Goal: Information Seeking & Learning: Learn about a topic

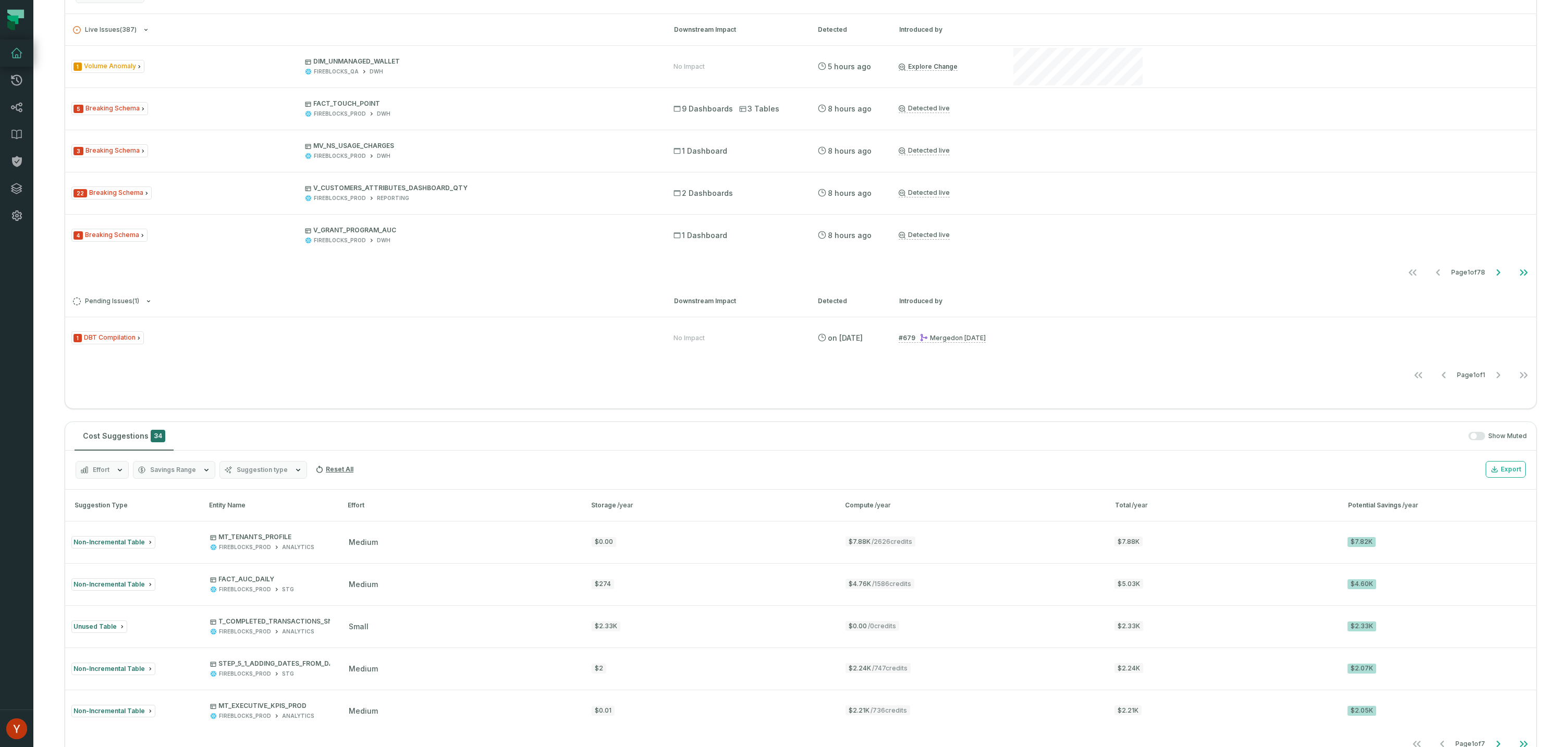
scroll to position [569, 0]
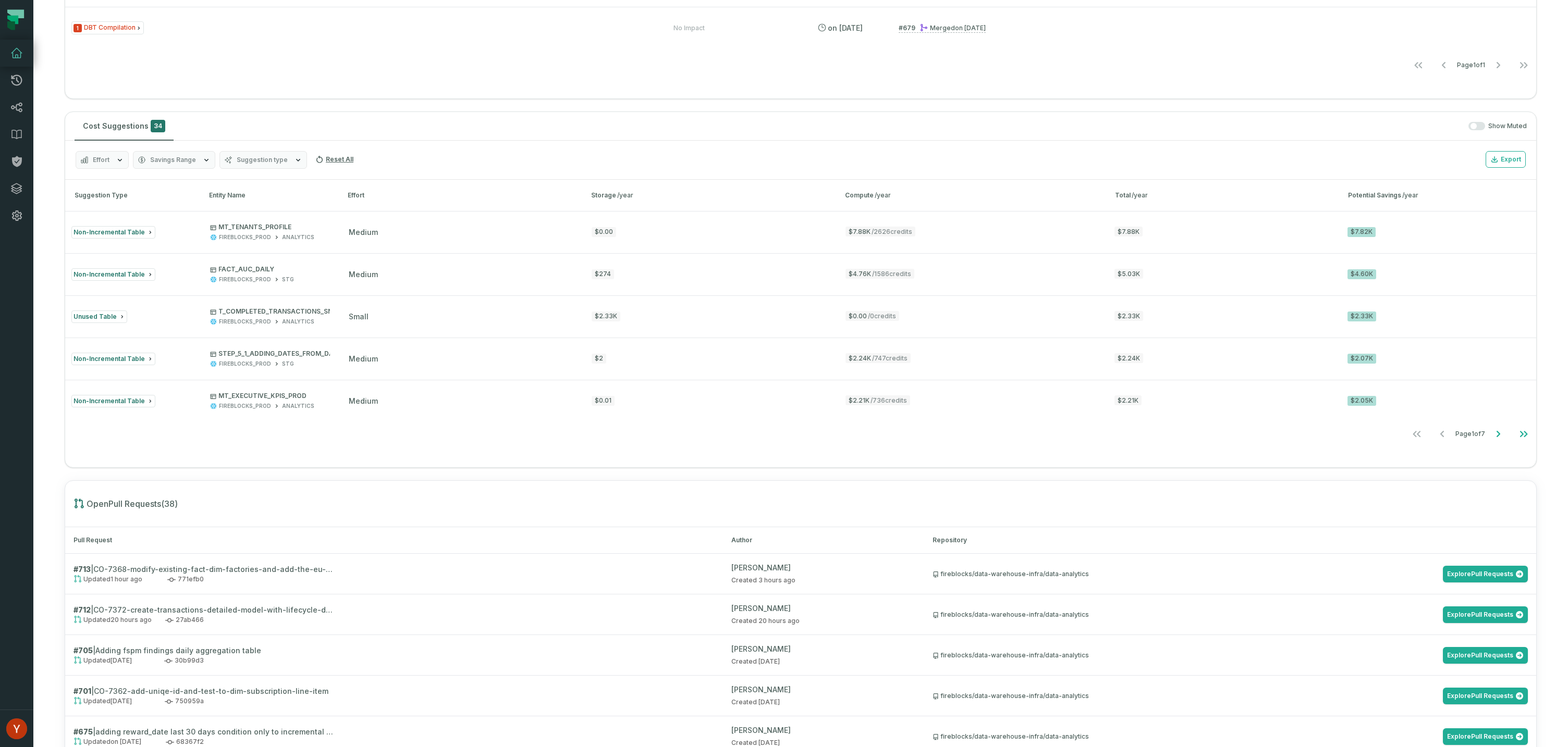
click at [206, 161] on icon "button" at bounding box center [206, 160] width 9 height 9
click at [276, 159] on span "Suggestion type" at bounding box center [262, 160] width 51 height 9
click at [253, 286] on label "Unused Table" at bounding box center [284, 285] width 129 height 21
click at [234, 286] on button "Unused Table" at bounding box center [229, 285] width 9 height 9
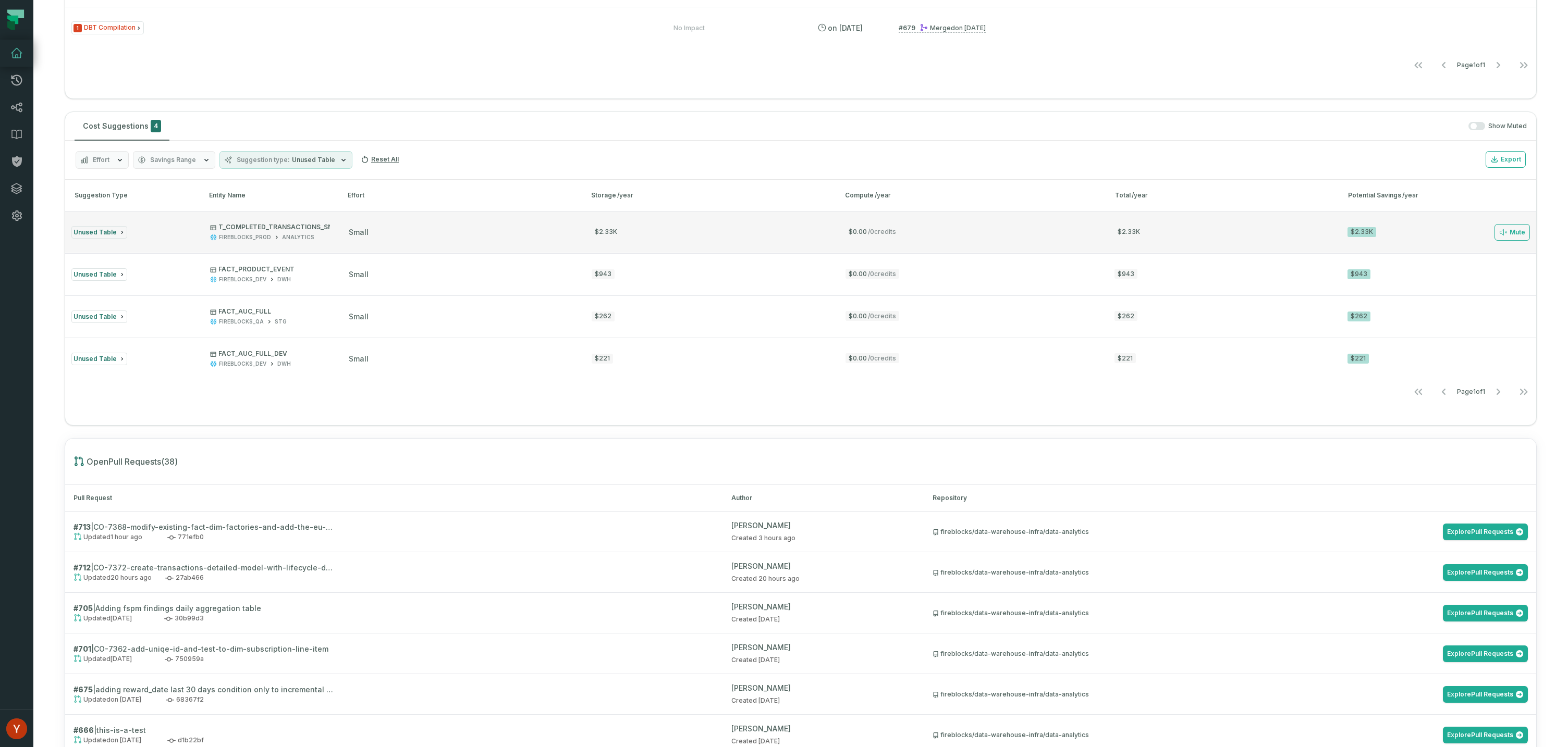
click at [164, 232] on div "Unused Table" at bounding box center [131, 232] width 120 height 13
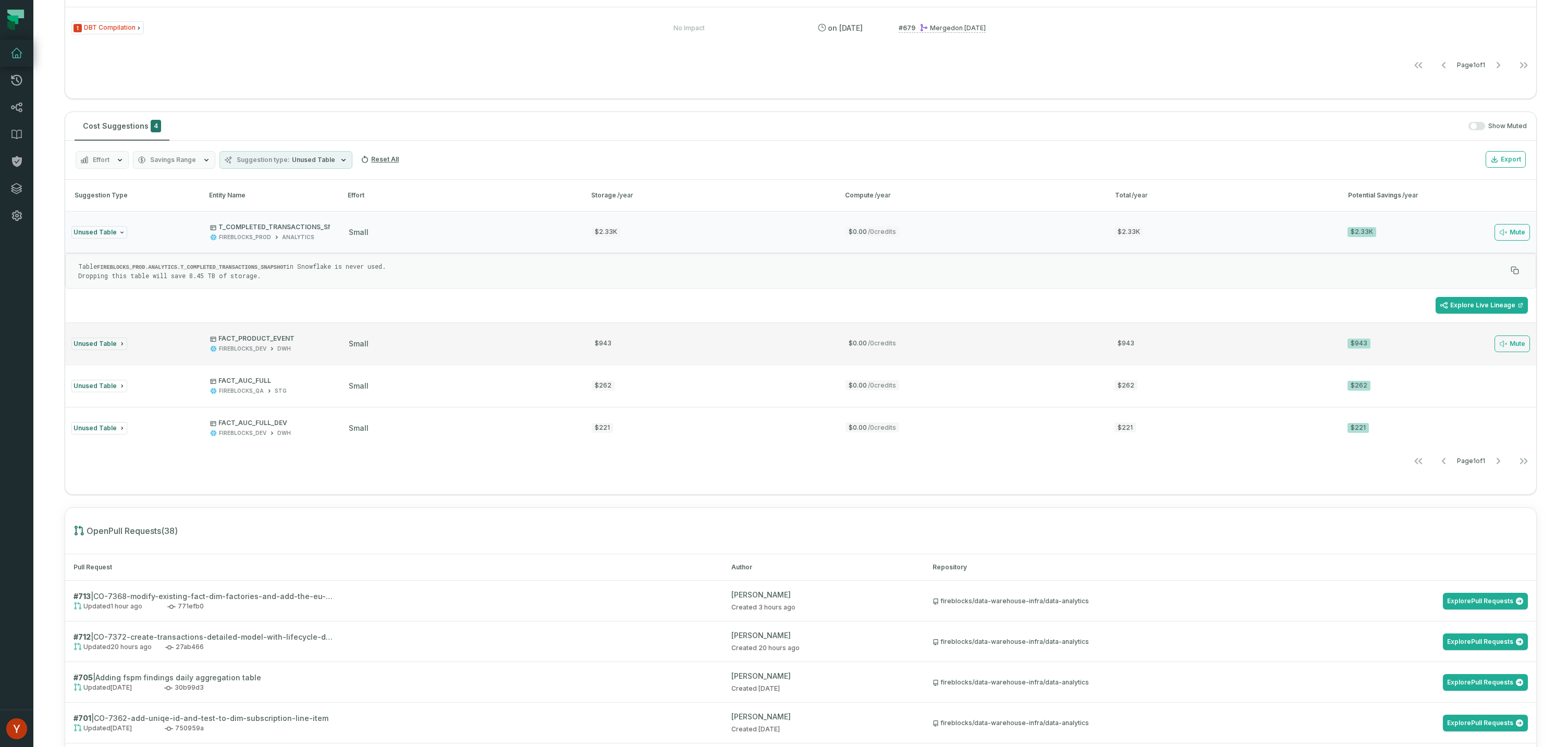
click at [328, 332] on button "Unused Table FACT_PRODUCT_EVENT FIREBLOCKS_DEV DWH small $943 $0.00 / 0 credits…" at bounding box center [800, 343] width 1471 height 42
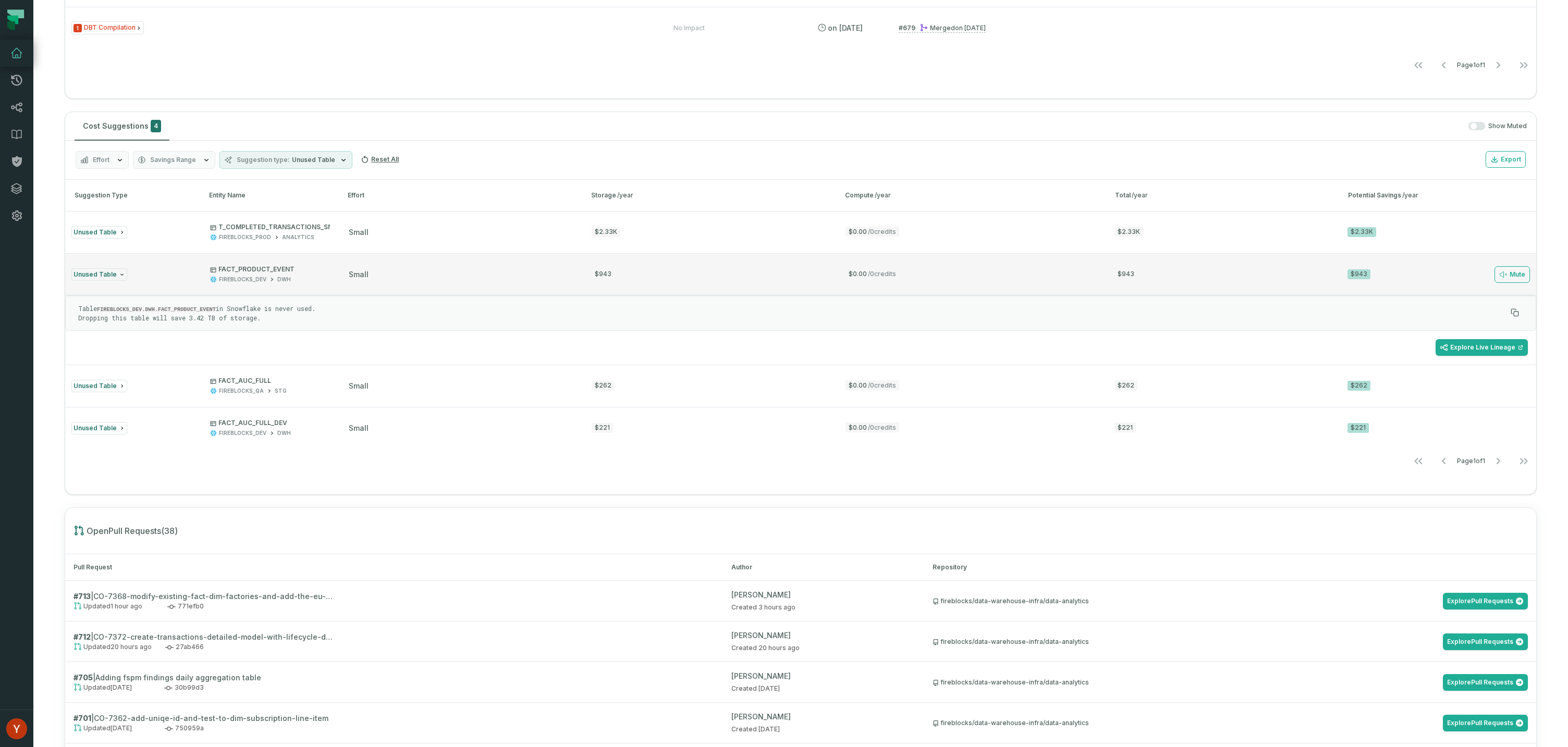
click at [328, 274] on div "FACT_PRODUCT_EVENT FIREBLOCKS_DEV DWH" at bounding box center [270, 274] width 120 height 18
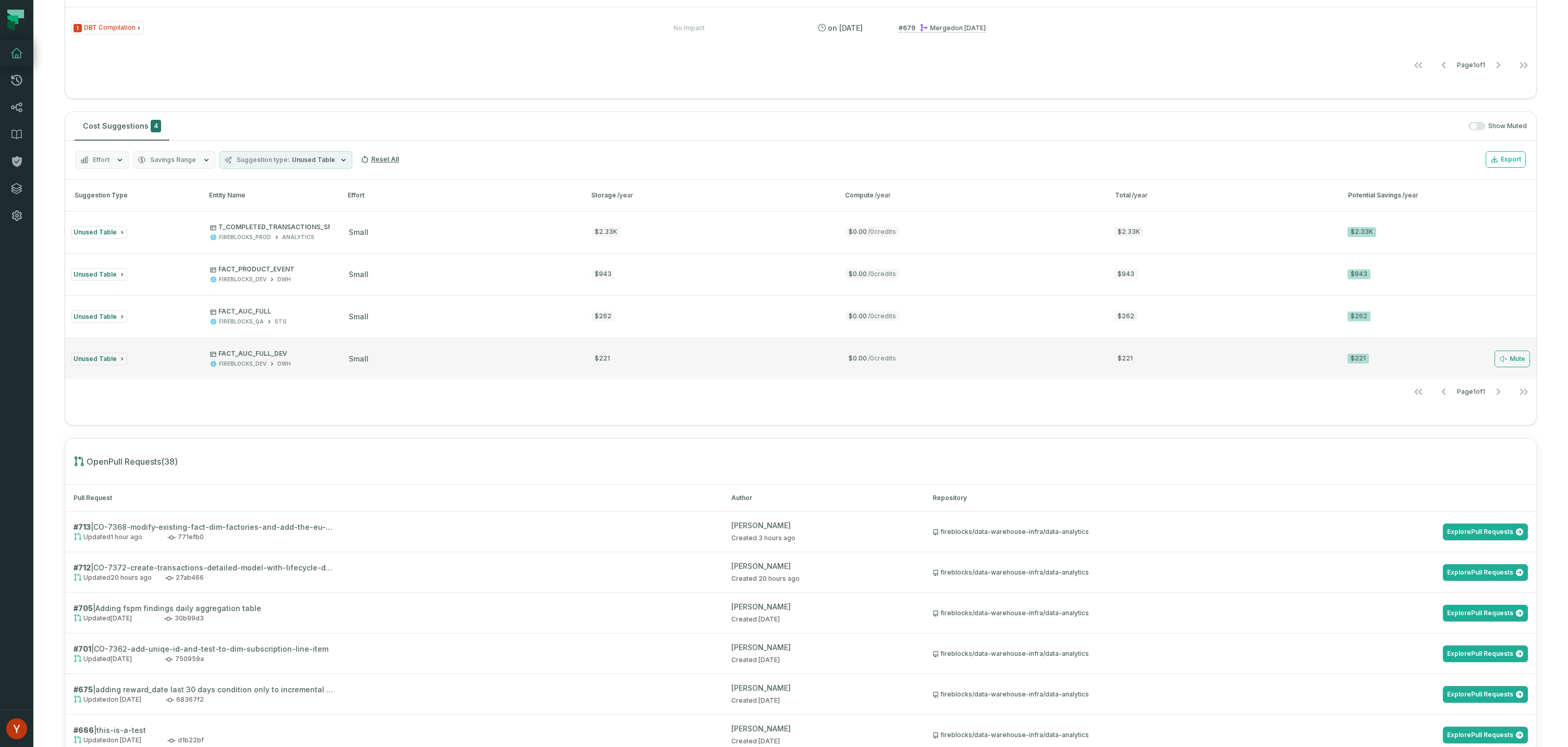
click at [539, 364] on button "Unused Table FACT_AUC_FULL_DEV FIREBLOCKS_DEV DWH small $221 $0.00 / 0 credits …" at bounding box center [800, 358] width 1471 height 42
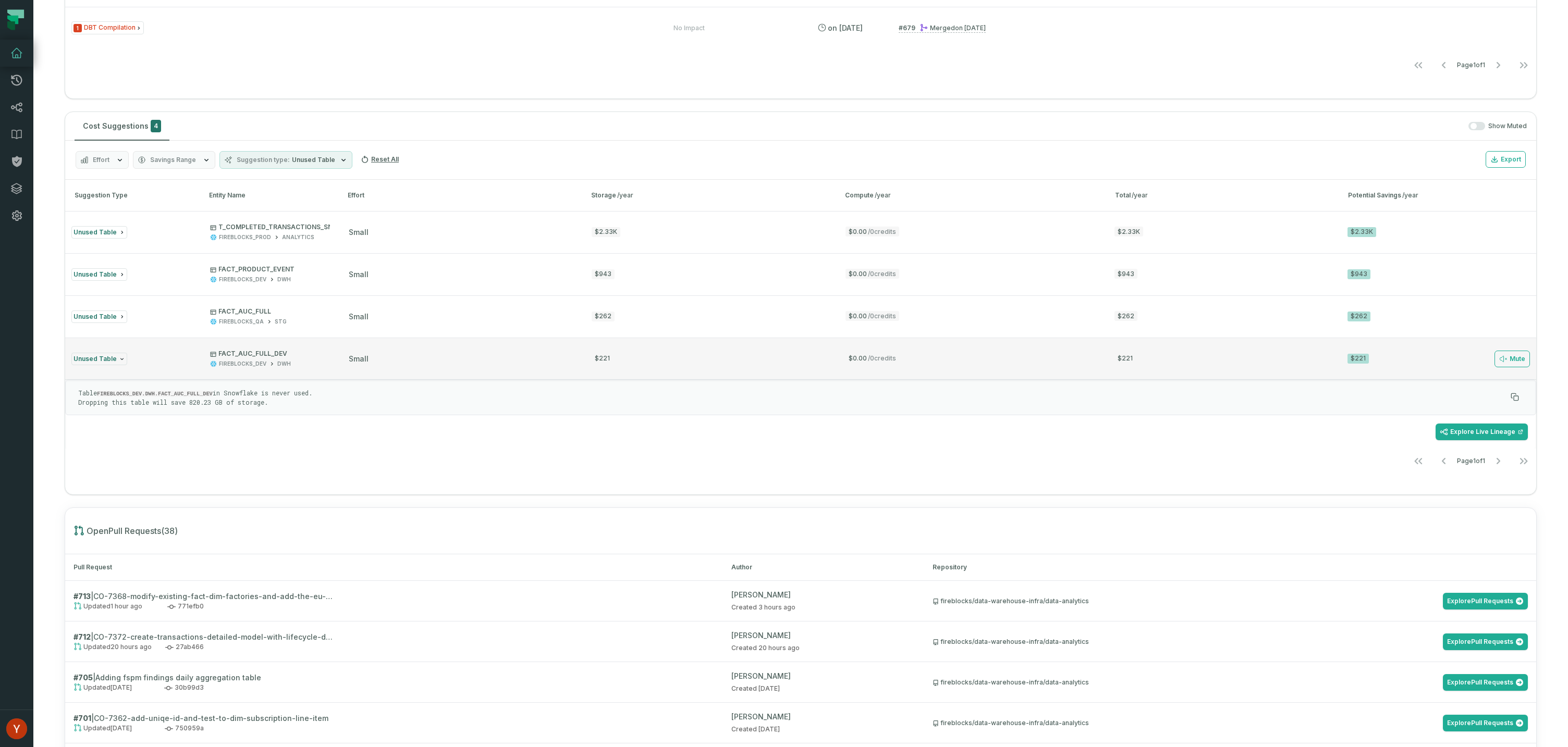
click at [539, 364] on button "Unused Table FACT_AUC_FULL_DEV FIREBLOCKS_DEV DWH small $221 $0.00 / 0 credits …" at bounding box center [800, 358] width 1471 height 42
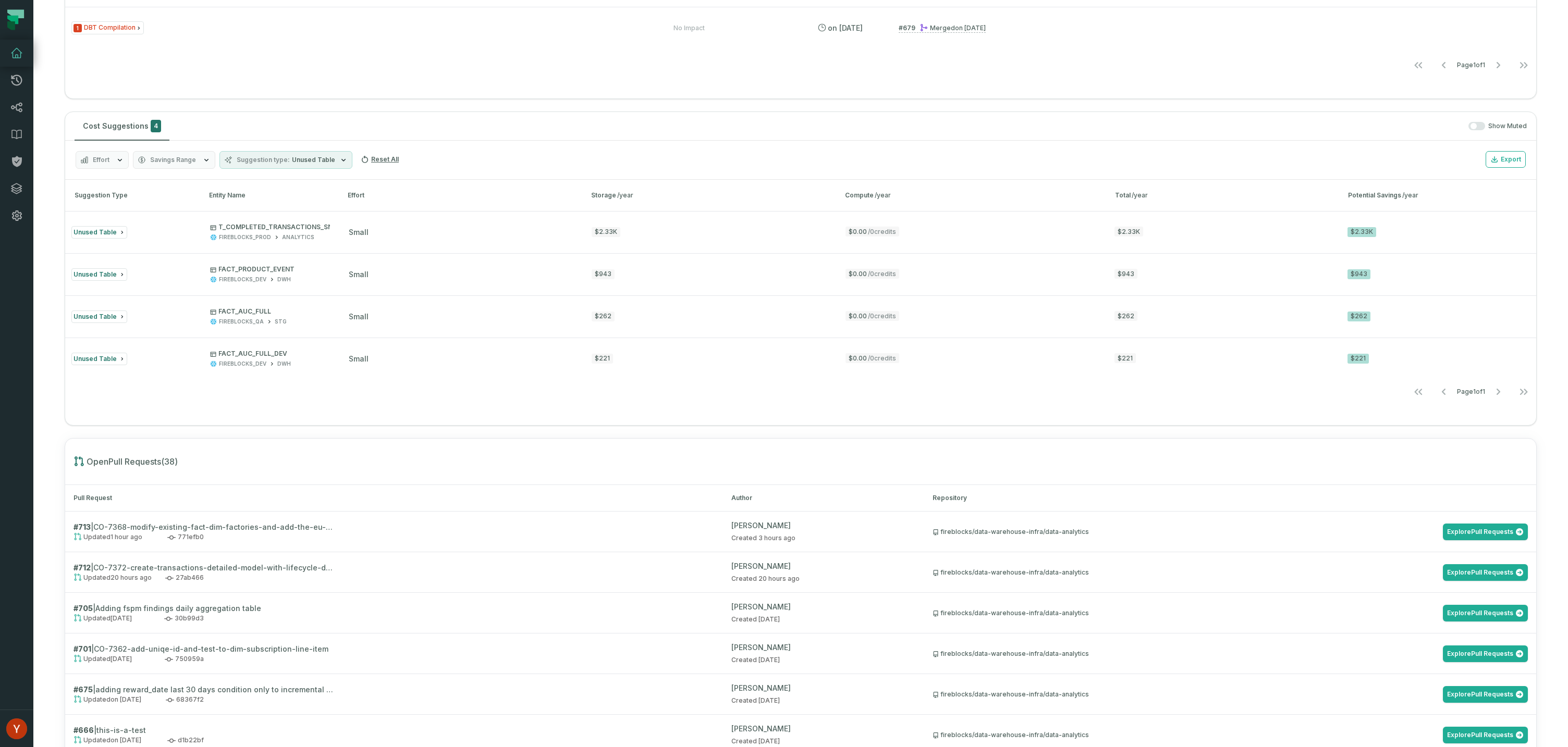
click at [124, 159] on icon "button" at bounding box center [120, 160] width 9 height 9
click at [263, 111] on div "Cost Suggestions 4 Show Muted Effort Savings Range Suggestion type Unused Table…" at bounding box center [800, 268] width 1472 height 314
